Goal: Transaction & Acquisition: Book appointment/travel/reservation

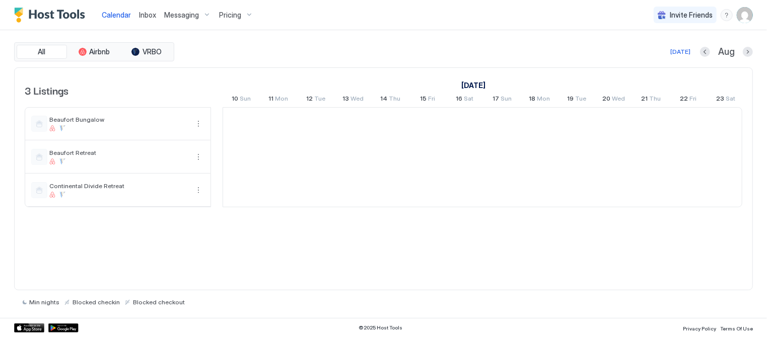
scroll to position [0, 559]
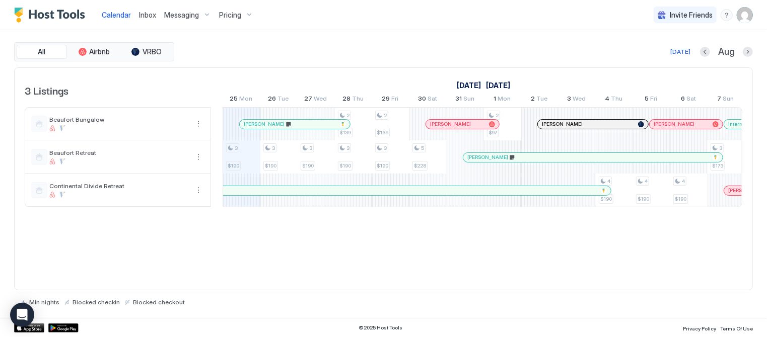
click at [246, 11] on div "Pricing" at bounding box center [236, 15] width 42 height 17
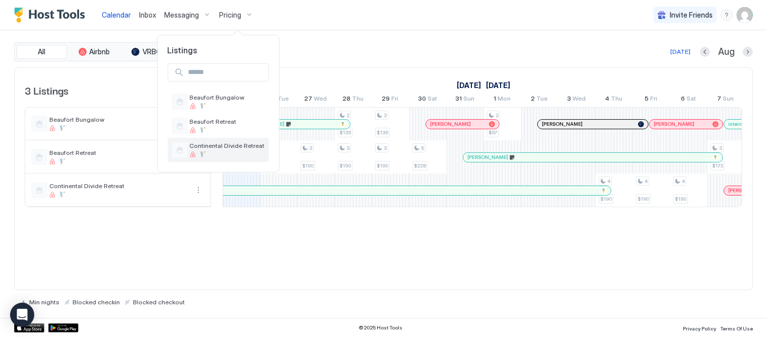
click at [212, 144] on span "Continental Divide Retreat" at bounding box center [227, 146] width 75 height 8
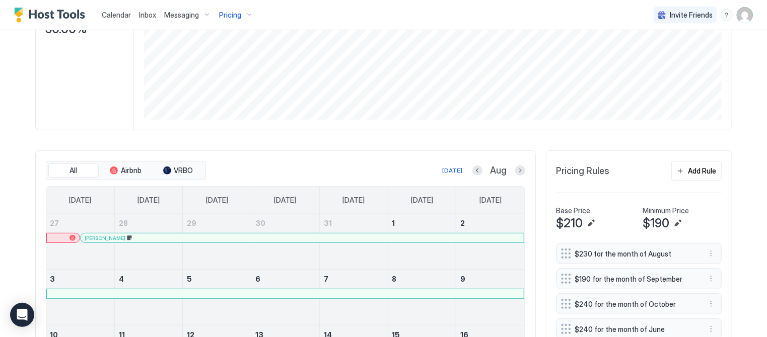
scroll to position [196, 0]
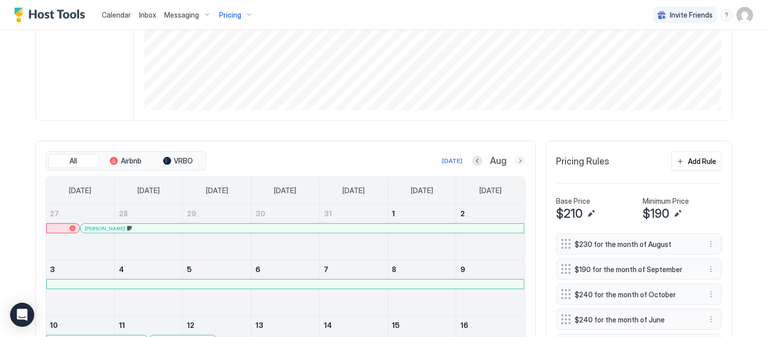
click at [519, 161] on button "Next month" at bounding box center [520, 161] width 10 height 10
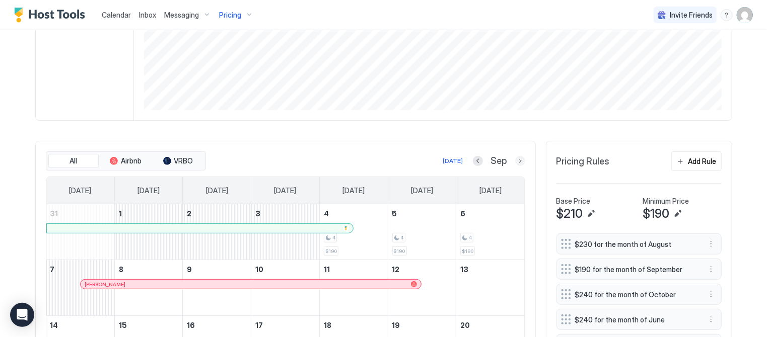
click at [520, 160] on button "Next month" at bounding box center [520, 161] width 10 height 10
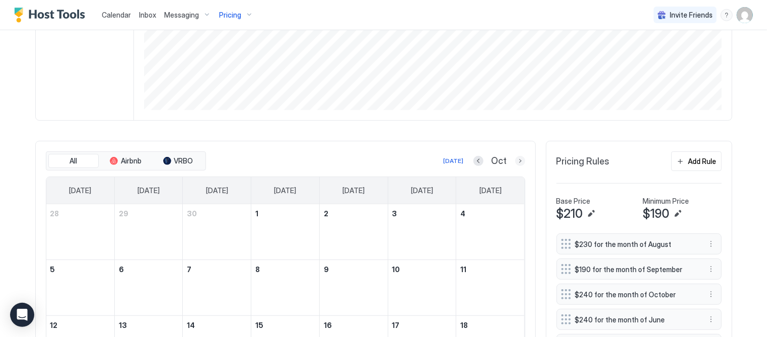
click at [520, 160] on button "Next month" at bounding box center [520, 161] width 10 height 10
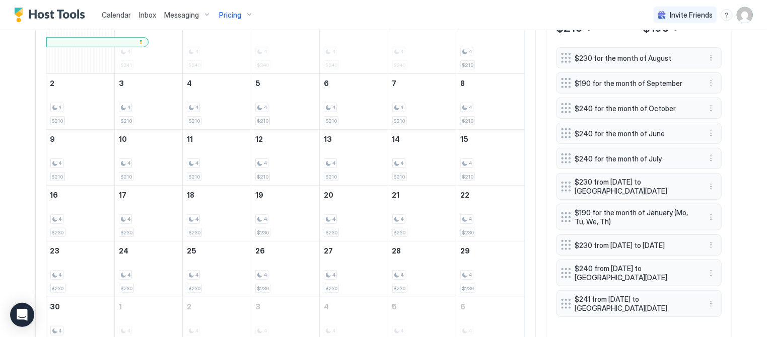
scroll to position [238, 0]
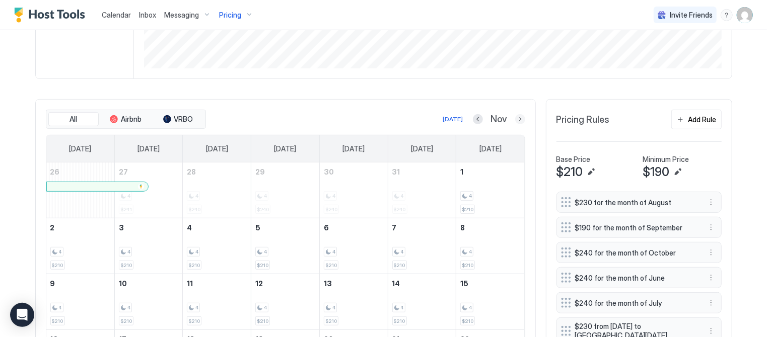
click at [518, 117] on button "Next month" at bounding box center [520, 119] width 10 height 10
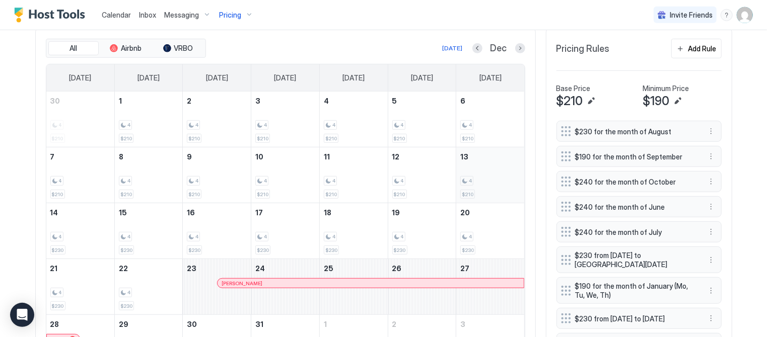
scroll to position [283, 0]
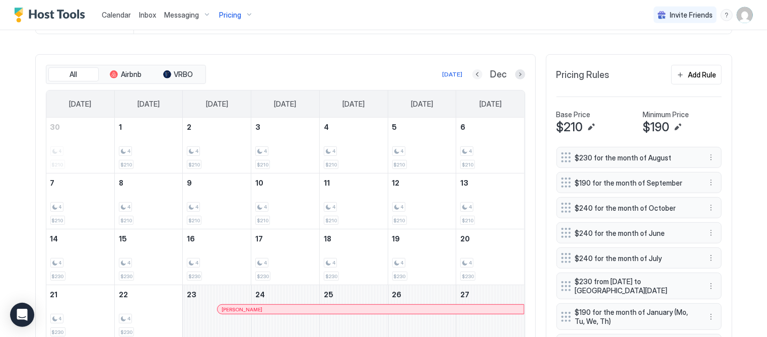
click at [481, 72] on button "Previous month" at bounding box center [477, 74] width 10 height 10
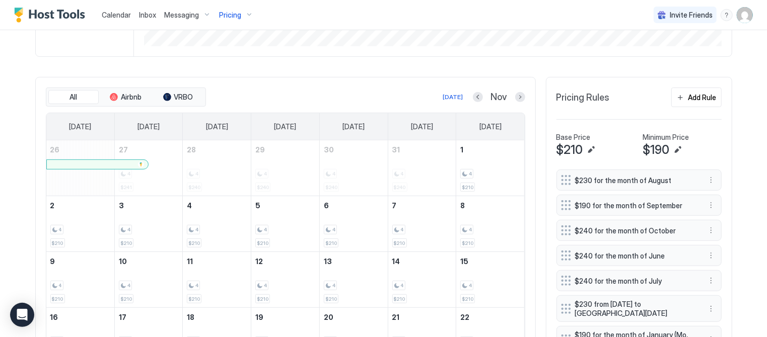
scroll to position [264, 0]
